Goal: Information Seeking & Learning: Learn about a topic

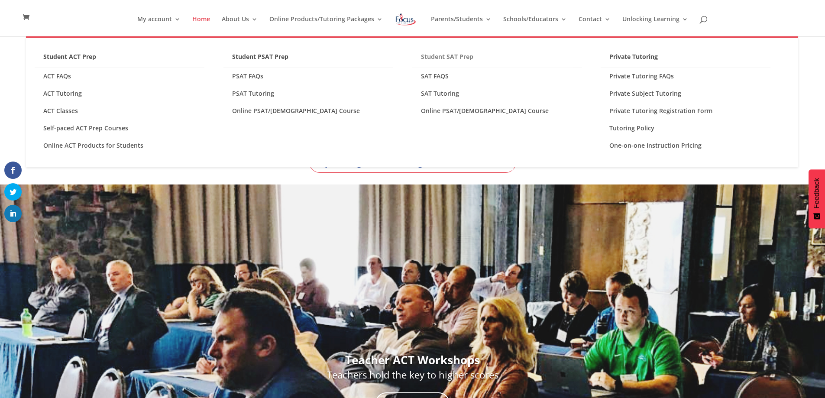
click at [452, 54] on link "Student SAT Prep" at bounding box center [497, 59] width 170 height 17
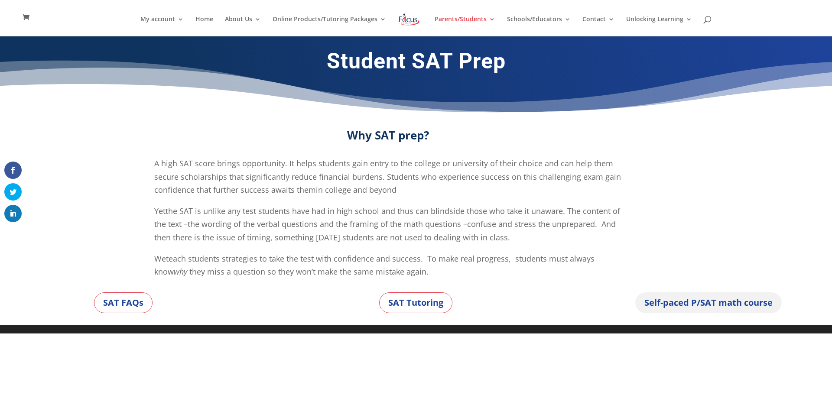
click at [678, 307] on link "Self-paced P/SAT math course" at bounding box center [708, 302] width 146 height 21
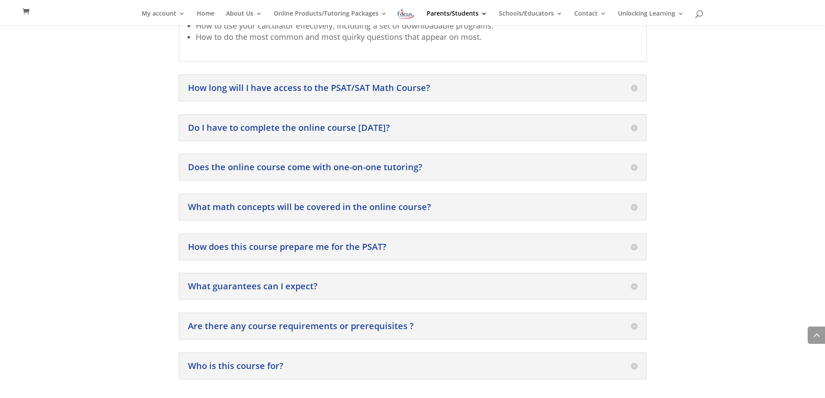
scroll to position [1004, 0]
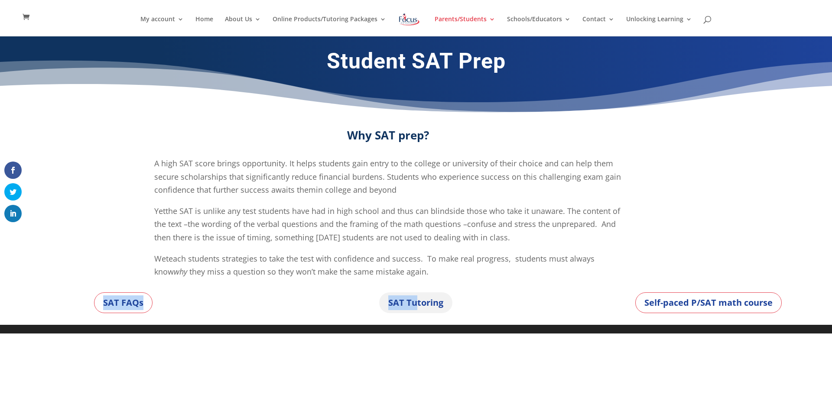
drag, startPoint x: 482, startPoint y: 279, endPoint x: 415, endPoint y: 298, distance: 69.1
click at [415, 298] on div "Student SAT Prep Why SAT prep? A high SAT score brings opportunity. It helps st…" at bounding box center [416, 180] width 832 height 289
click at [421, 304] on link "SAT Tutoring" at bounding box center [415, 302] width 73 height 21
click at [492, 231] on p "Yet the SAT is unlike any test students have had in high school and thus can bl…" at bounding box center [388, 229] width 468 height 48
click at [428, 299] on link "SAT Tutoring" at bounding box center [415, 302] width 73 height 21
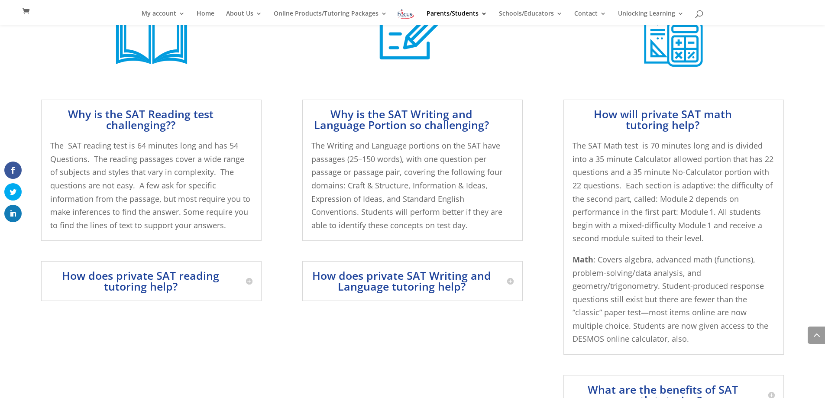
scroll to position [445, 0]
click at [727, 253] on span "Math : Covers algebra, advanced math (functions), problem-solving/data analysis…" at bounding box center [671, 298] width 196 height 90
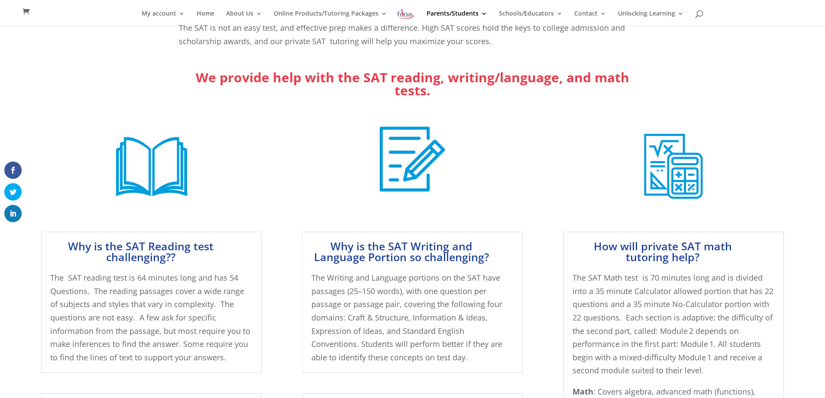
scroll to position [312, 0]
